Goal: Navigation & Orientation: Understand site structure

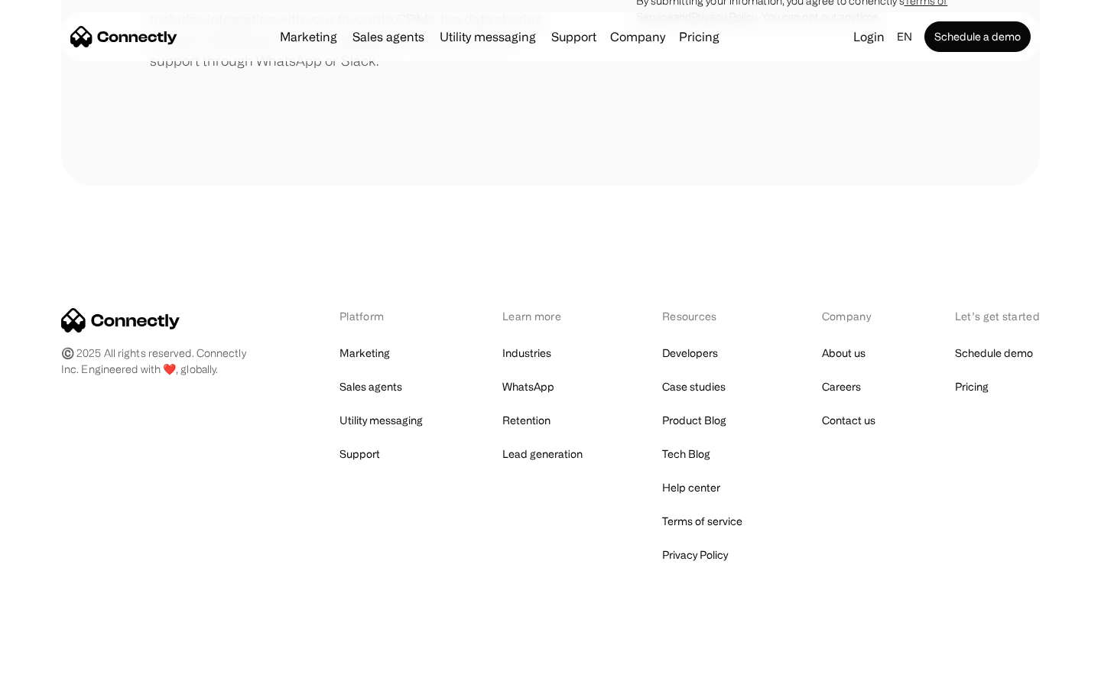
scroll to position [710, 0]
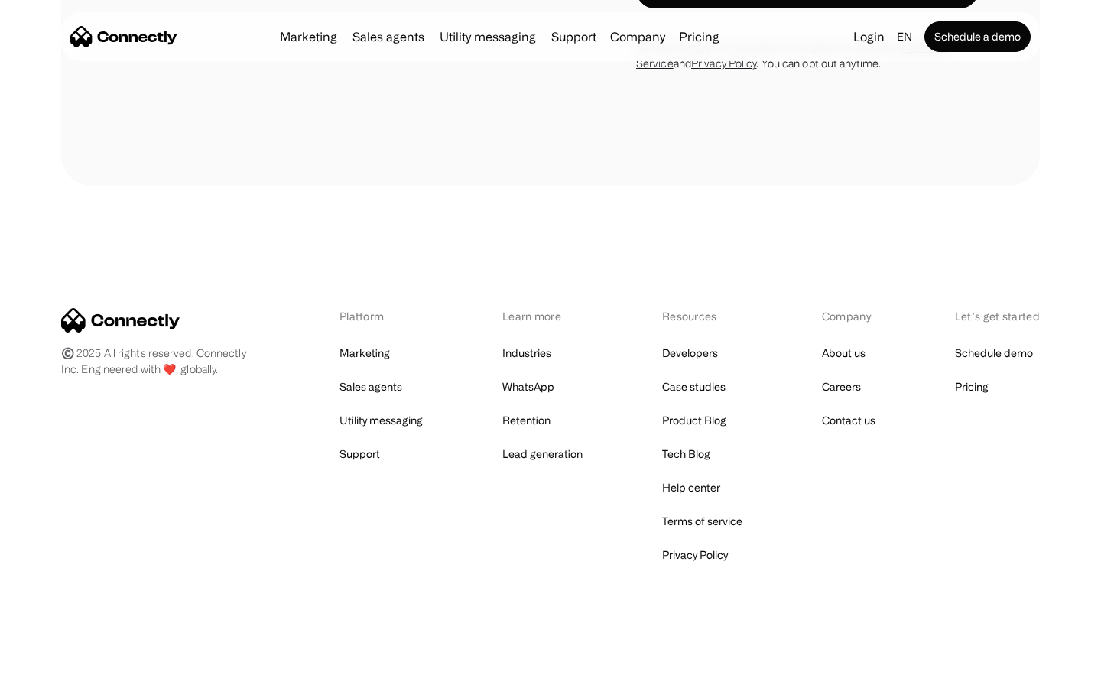
scroll to position [4966, 0]
